Goal: Find specific page/section: Find specific page/section

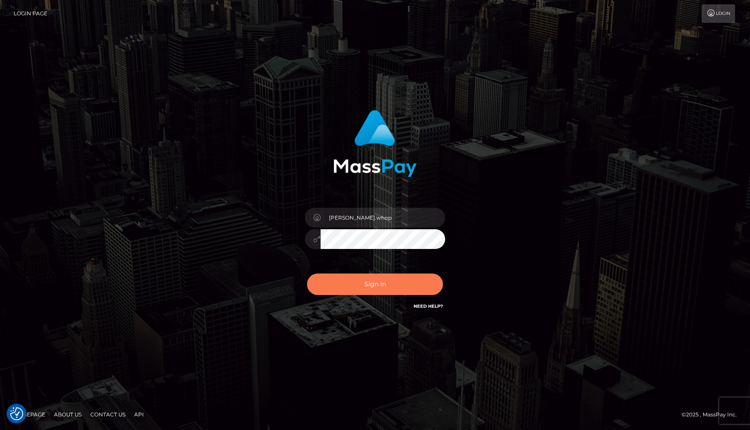
click at [371, 280] on button "Sign in" at bounding box center [375, 284] width 136 height 21
checkbox input "true"
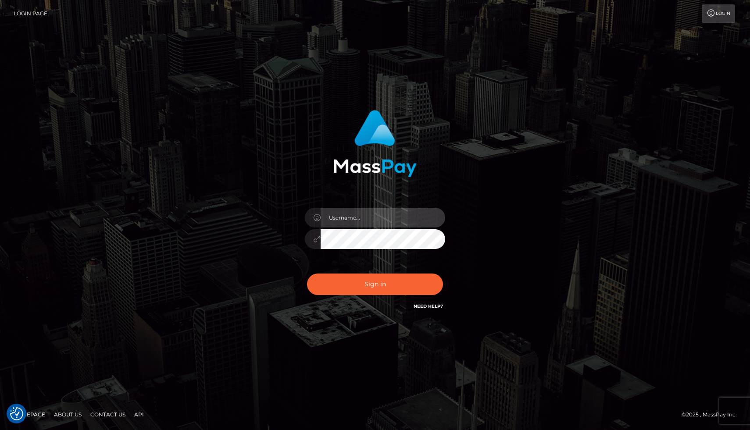
type input "joel.whop"
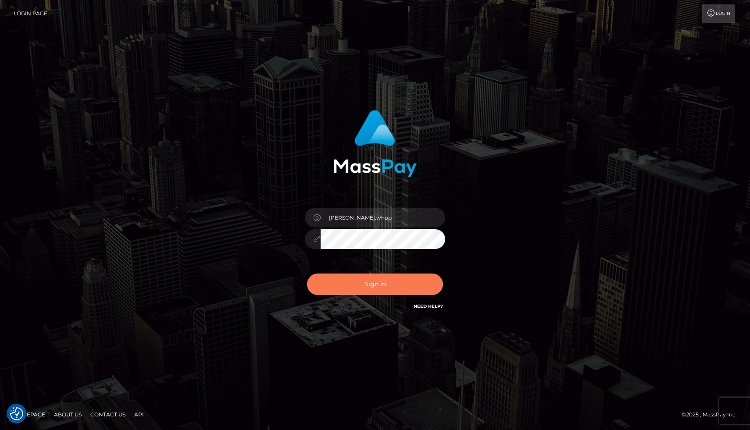
click at [370, 286] on button "Sign in" at bounding box center [375, 284] width 136 height 21
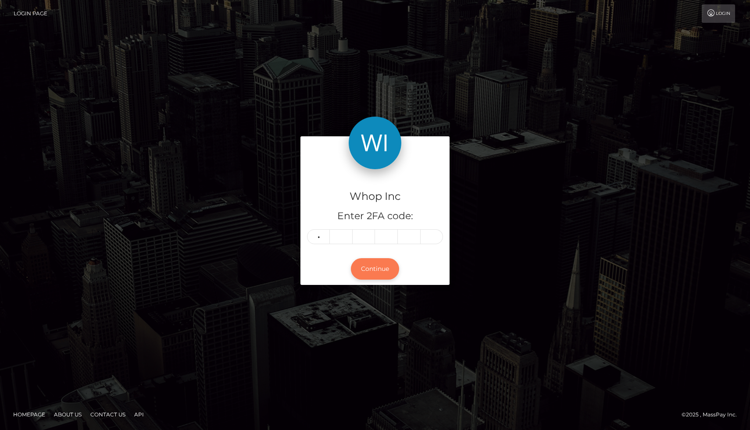
type input "0"
type input "7"
type input "5"
type input "7"
type input "6"
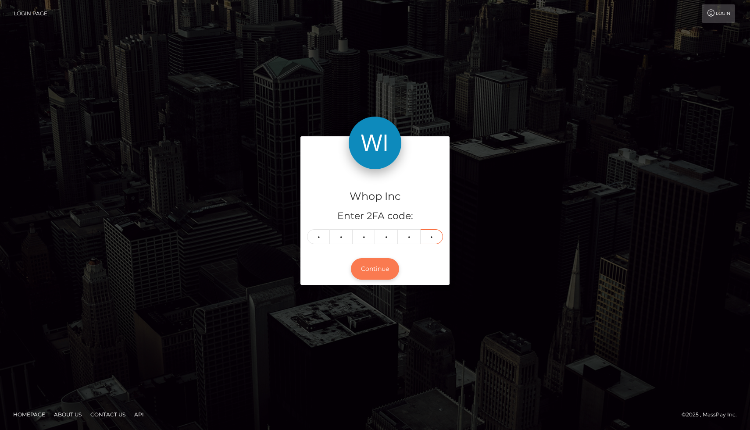
type input "2"
click at [377, 272] on button "Continue" at bounding box center [375, 268] width 48 height 21
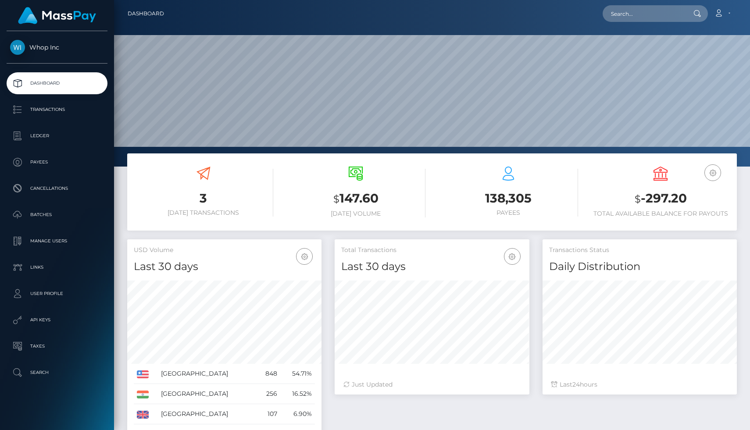
scroll to position [155, 194]
click at [64, 129] on link "Ledger" at bounding box center [57, 136] width 101 height 22
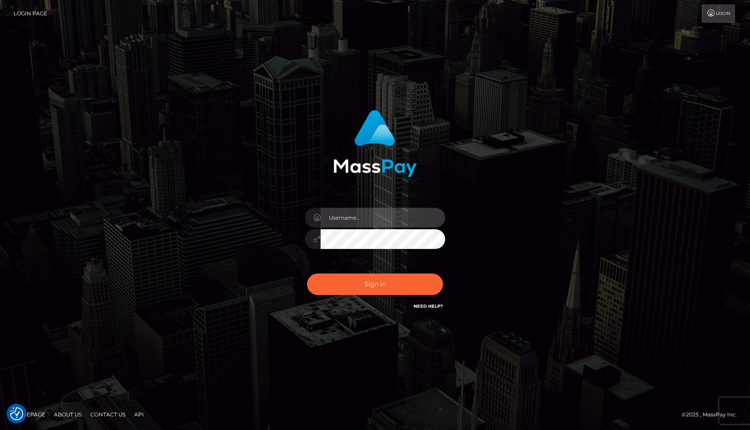
type input "joel.whop"
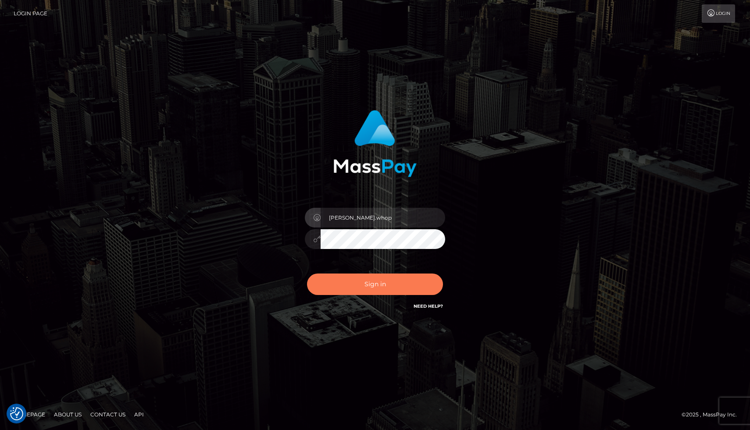
click at [380, 287] on button "Sign in" at bounding box center [375, 284] width 136 height 21
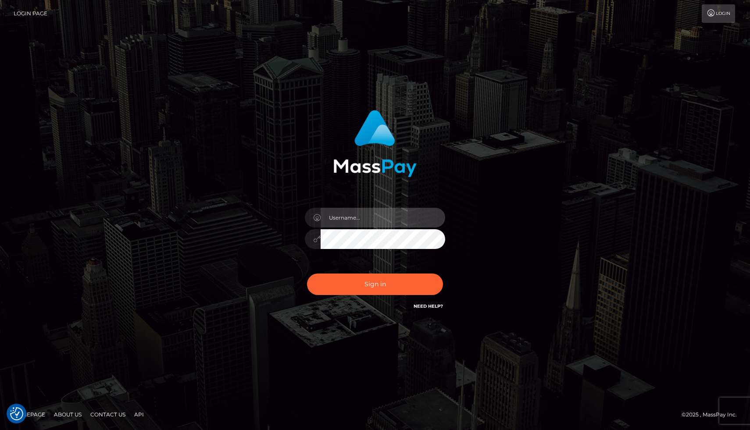
type input "joel.whop"
click at [360, 218] on input "joel.whop" at bounding box center [383, 218] width 125 height 20
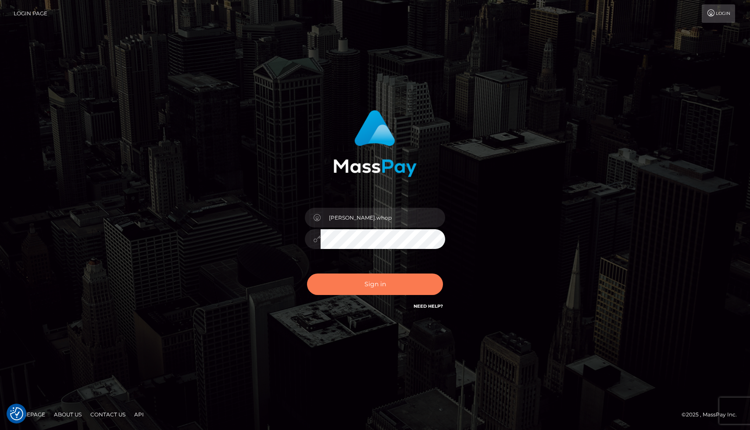
click at [371, 281] on button "Sign in" at bounding box center [375, 284] width 136 height 21
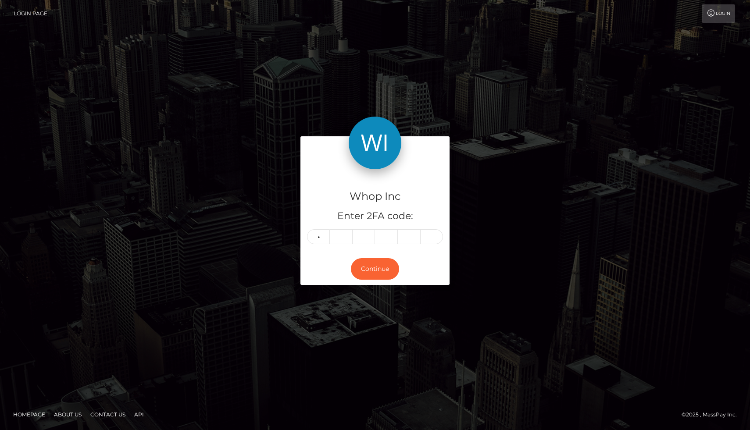
type input "0"
type input "4"
type input "0"
type input "4"
type input "9"
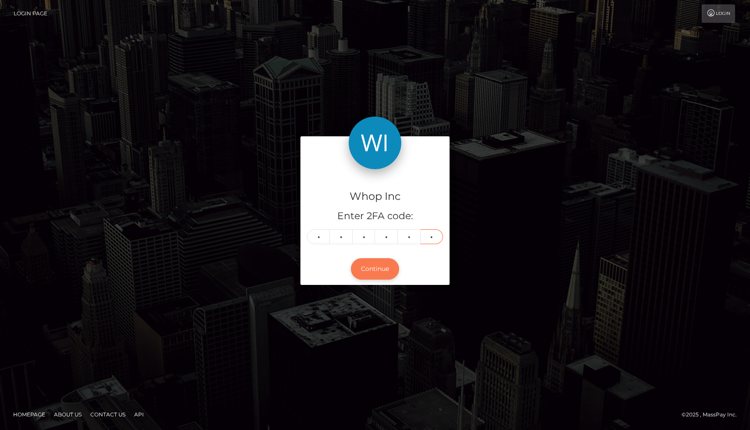
type input "1"
click at [386, 267] on button "Continue" at bounding box center [375, 268] width 48 height 21
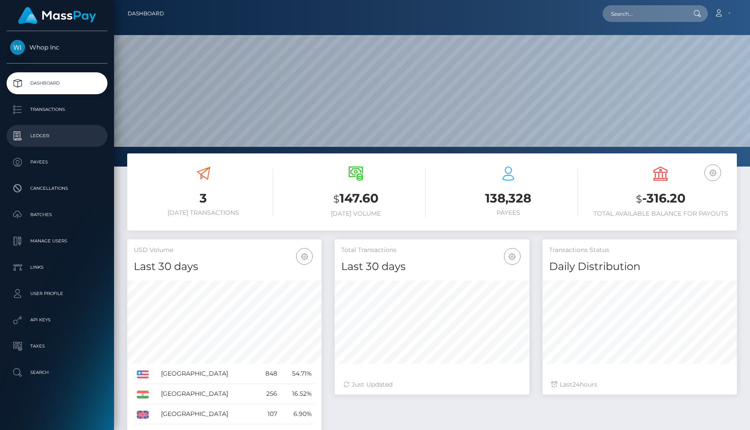
click at [54, 139] on p "Ledger" at bounding box center [57, 135] width 94 height 13
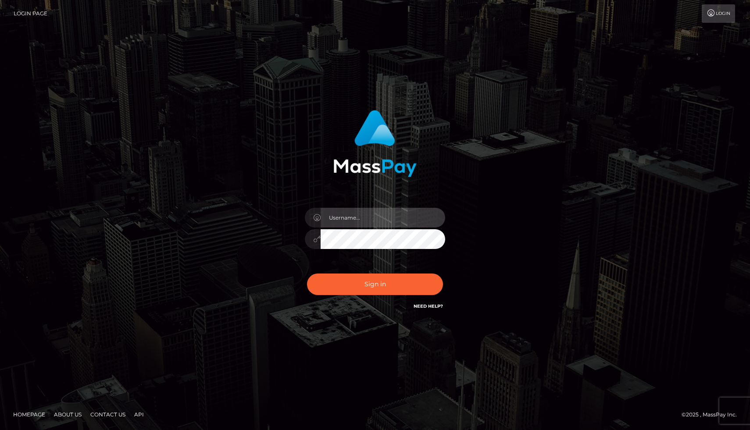
type input "joel.whop"
